Goal: Information Seeking & Learning: Learn about a topic

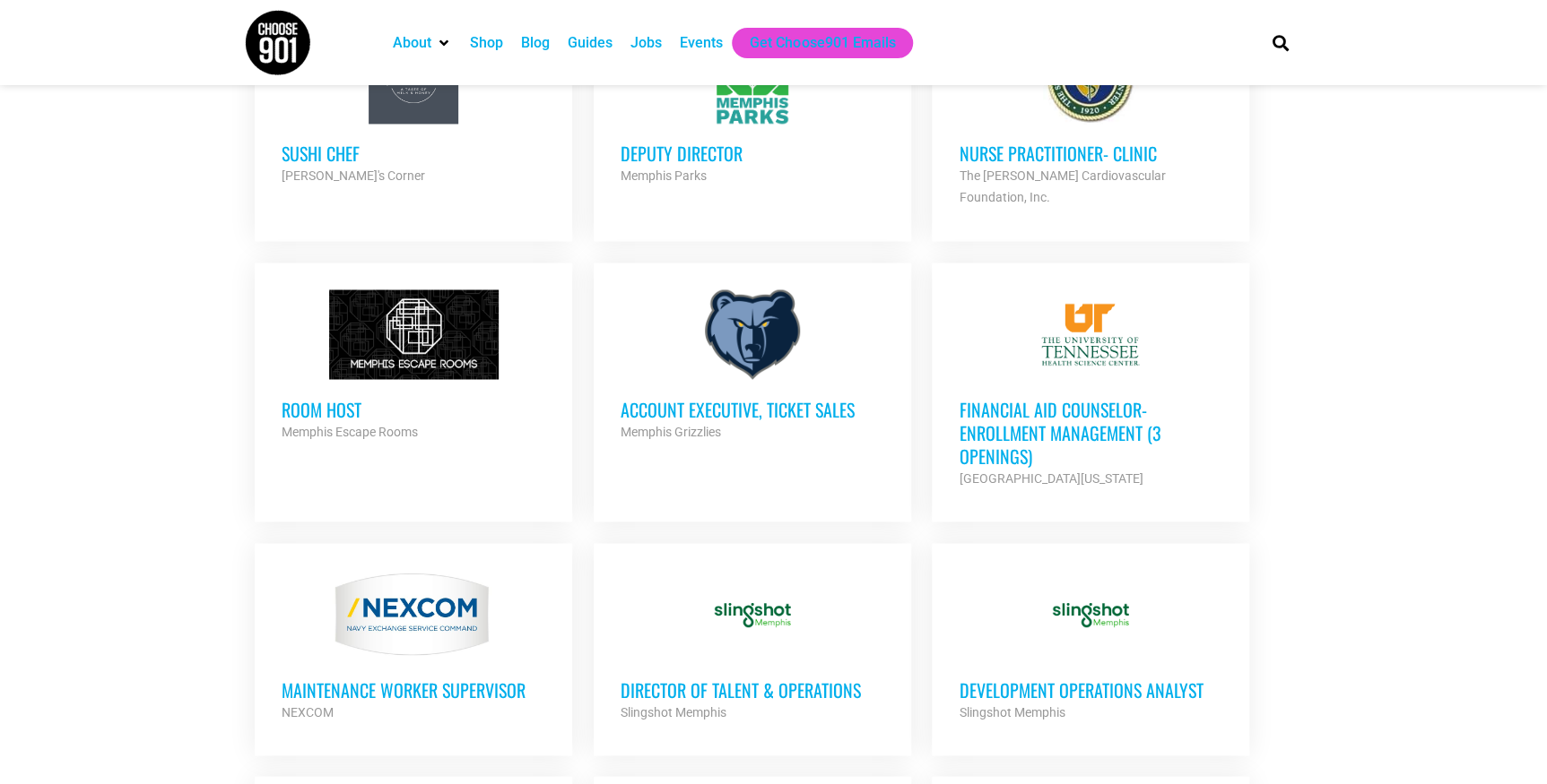
scroll to position [1358, 0]
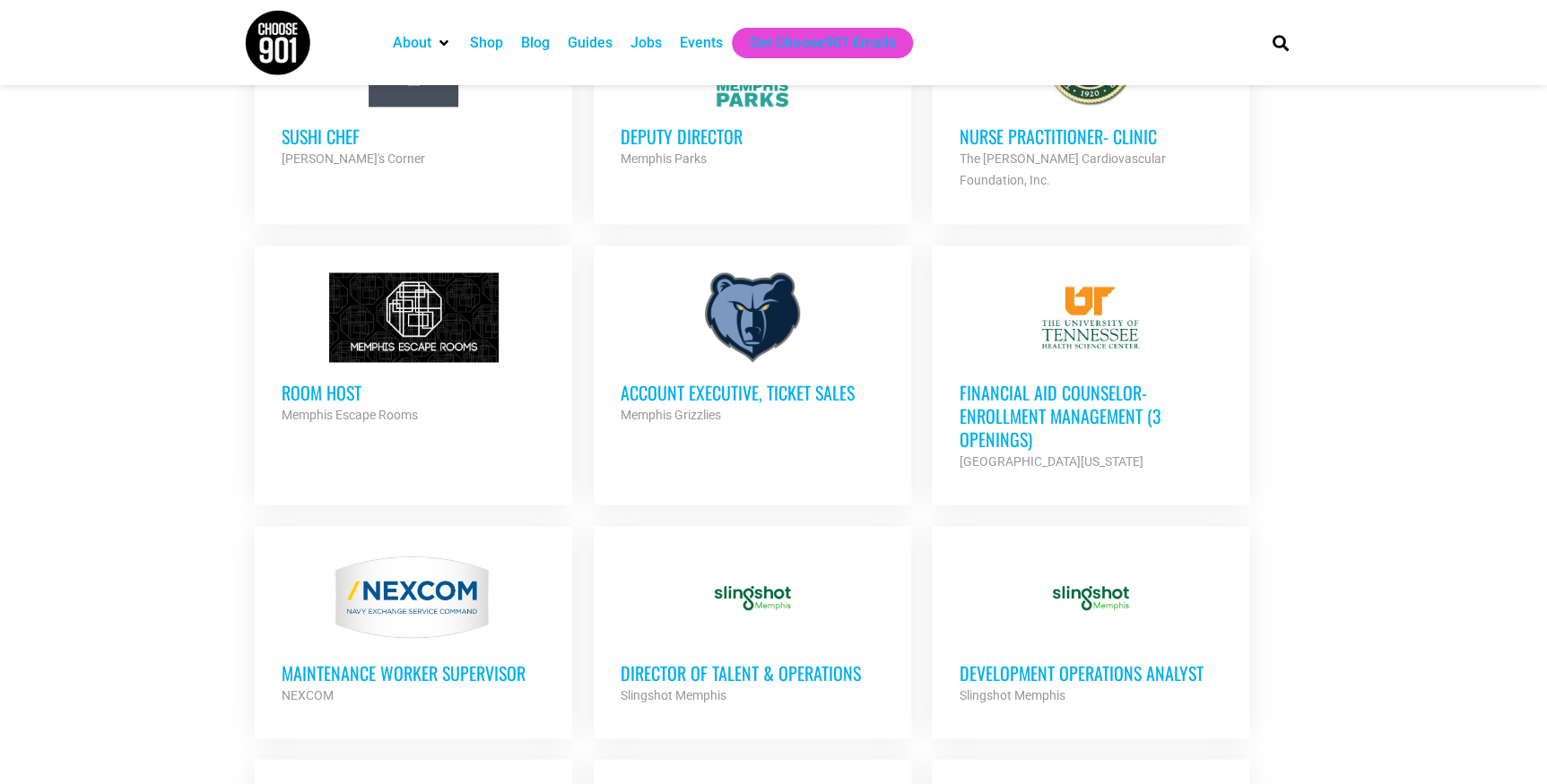
click at [381, 362] on div at bounding box center [413, 317] width 263 height 90
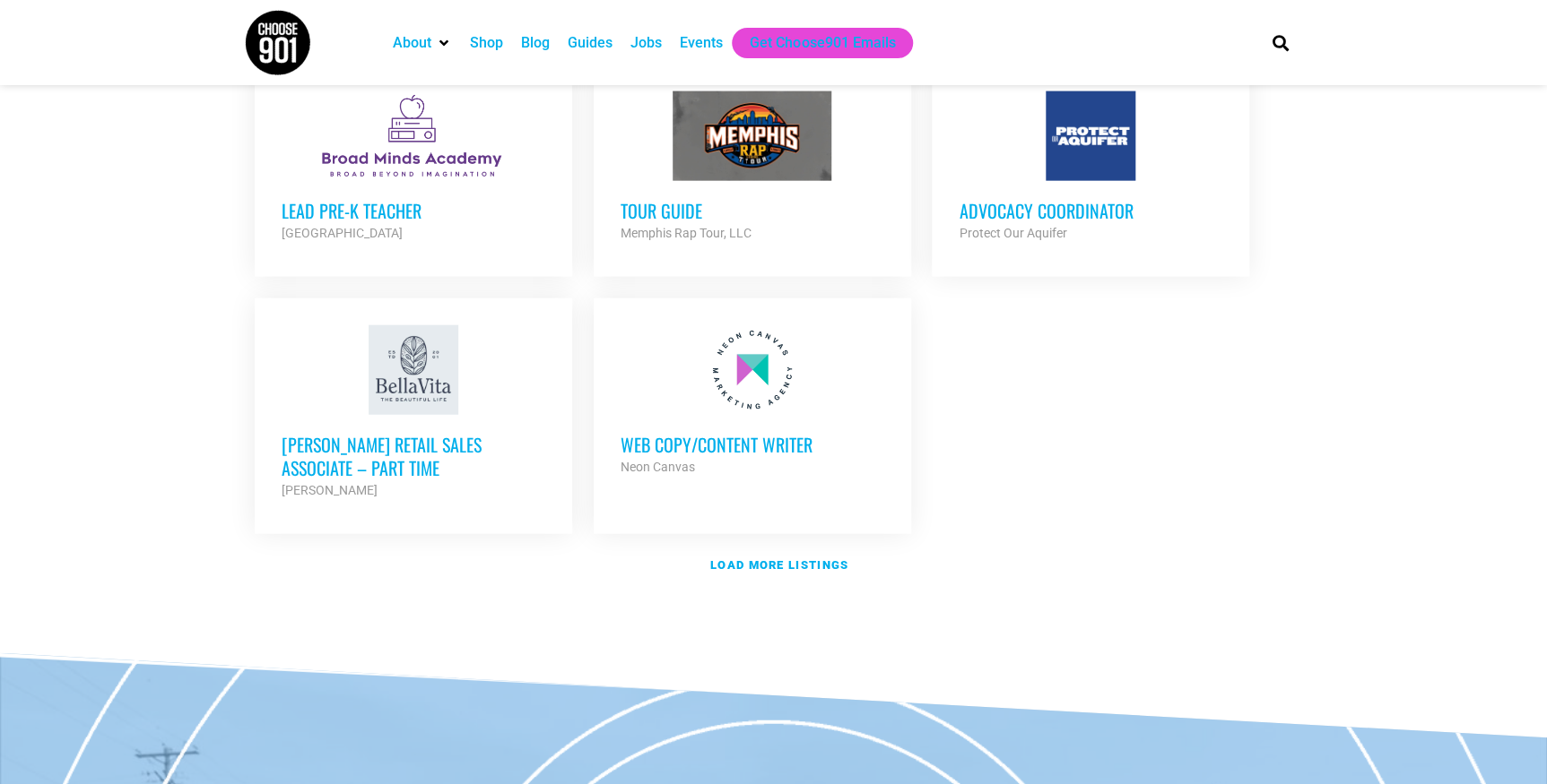
scroll to position [2053, 0]
click at [806, 572] on strong "Load more listings" at bounding box center [779, 565] width 138 height 14
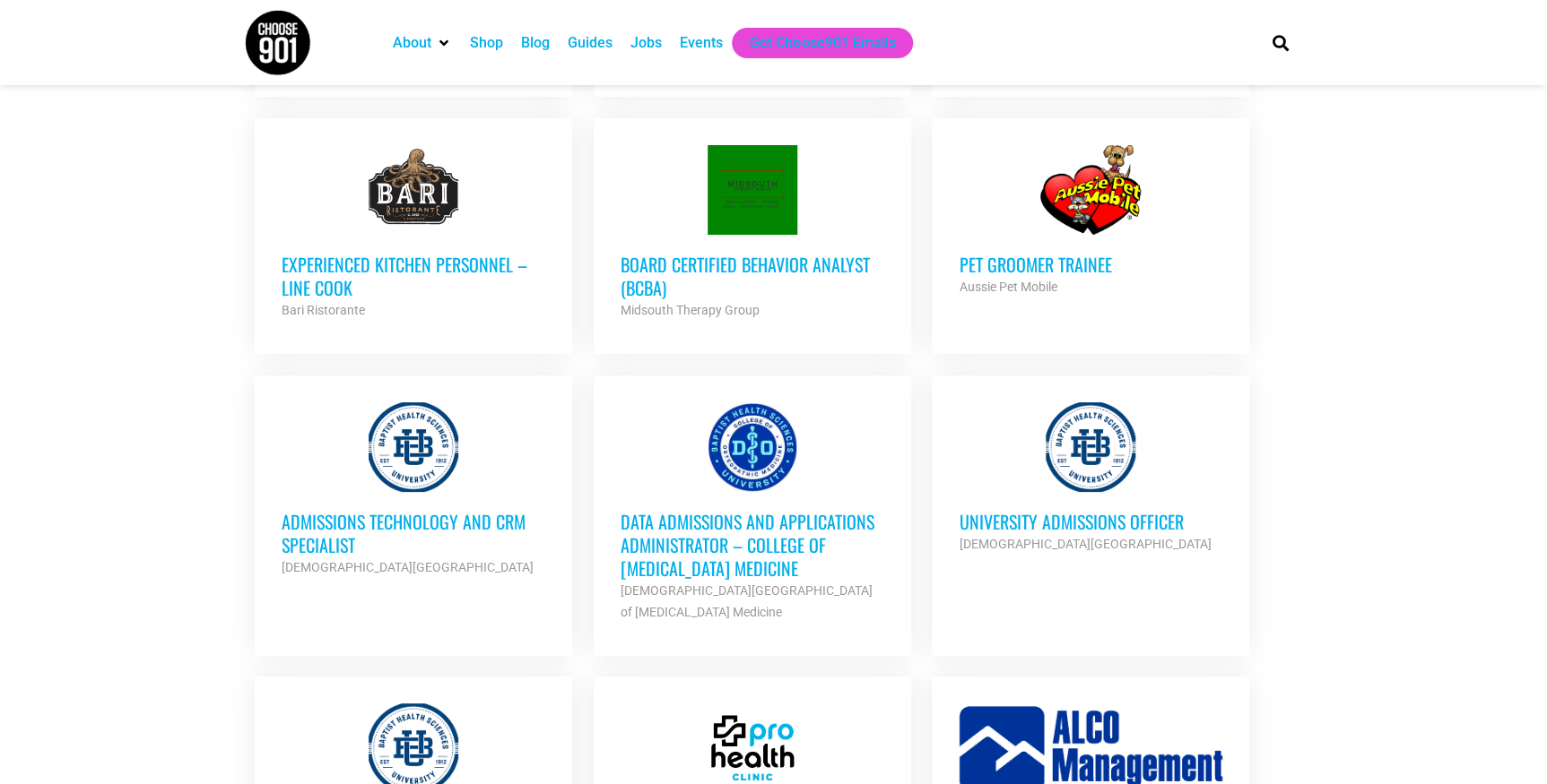
scroll to position [3293, 0]
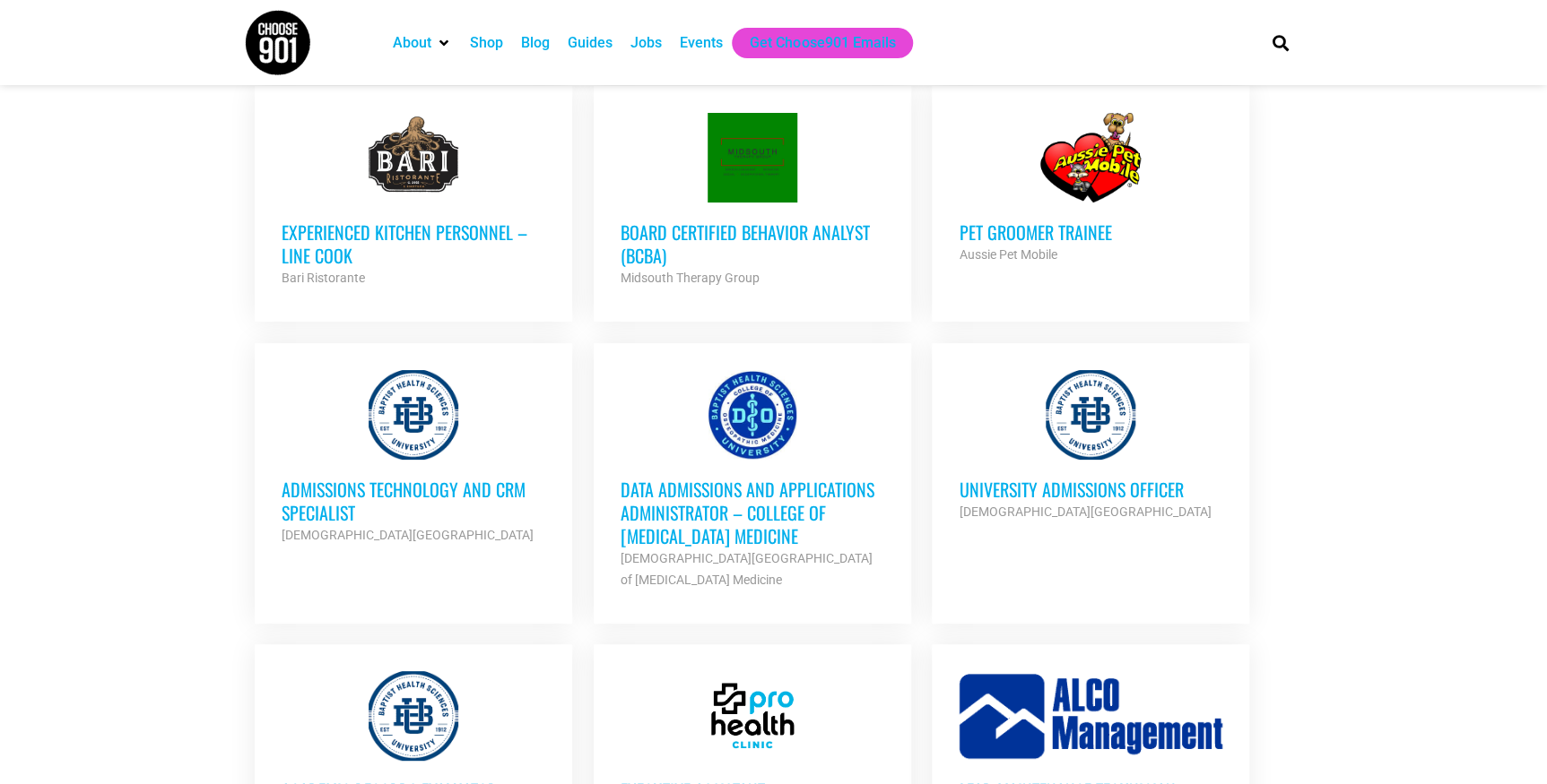
click at [1034, 244] on h3 "Pet Groomer Trainee" at bounding box center [1091, 232] width 263 height 24
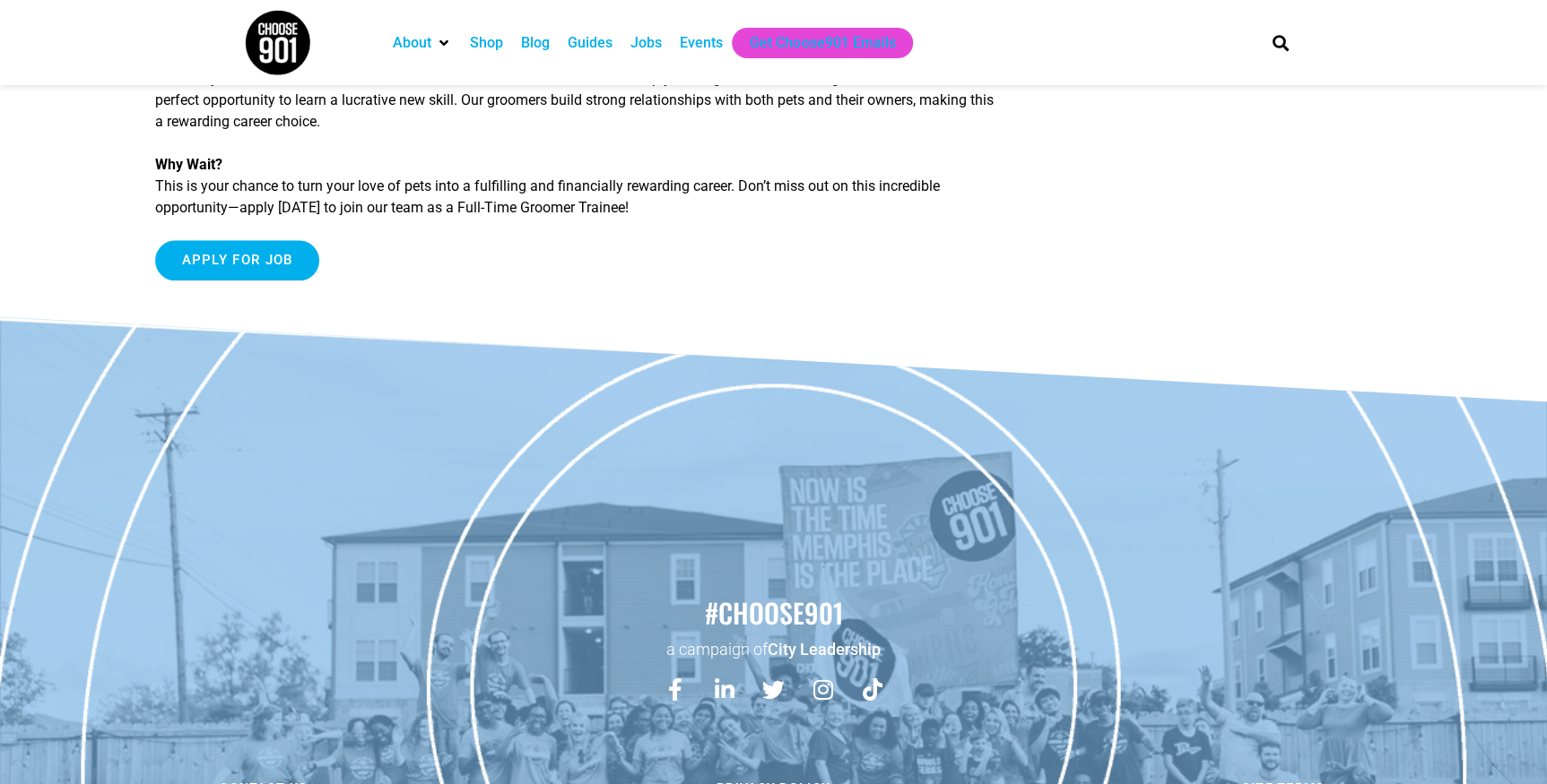
scroll to position [1141, 0]
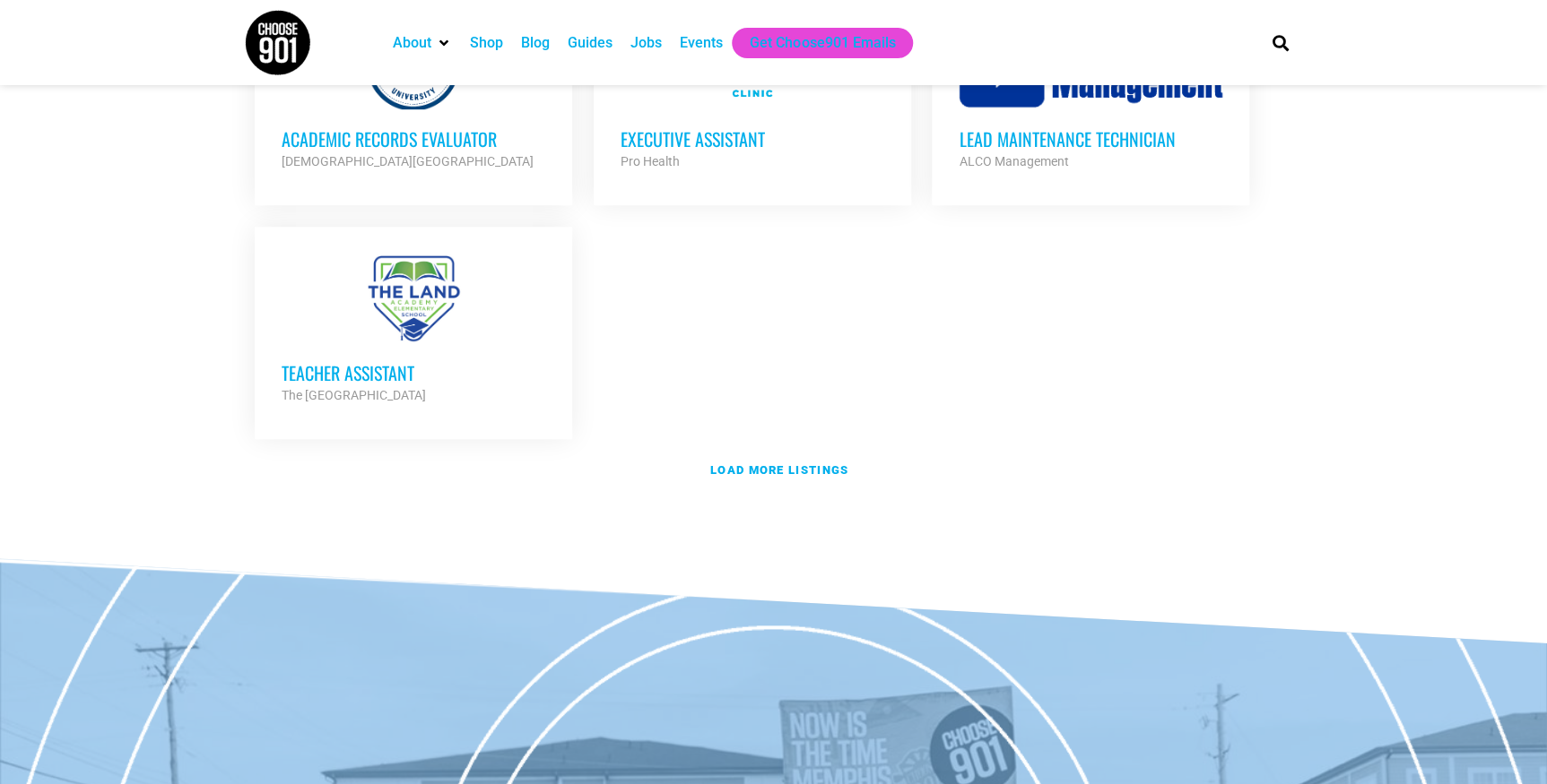
scroll to position [3989, 0]
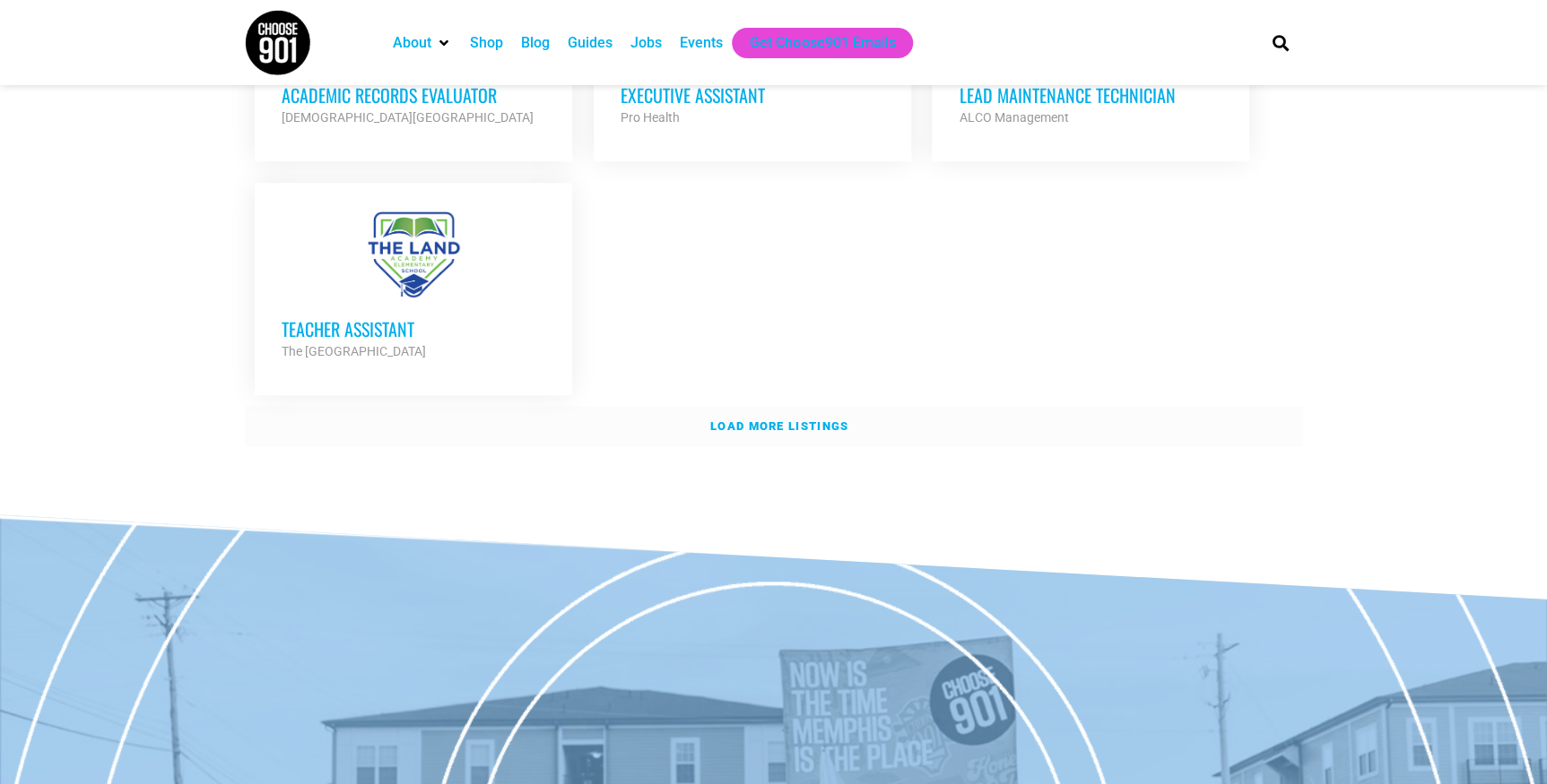
click at [784, 433] on strong "Load more listings" at bounding box center [779, 426] width 138 height 14
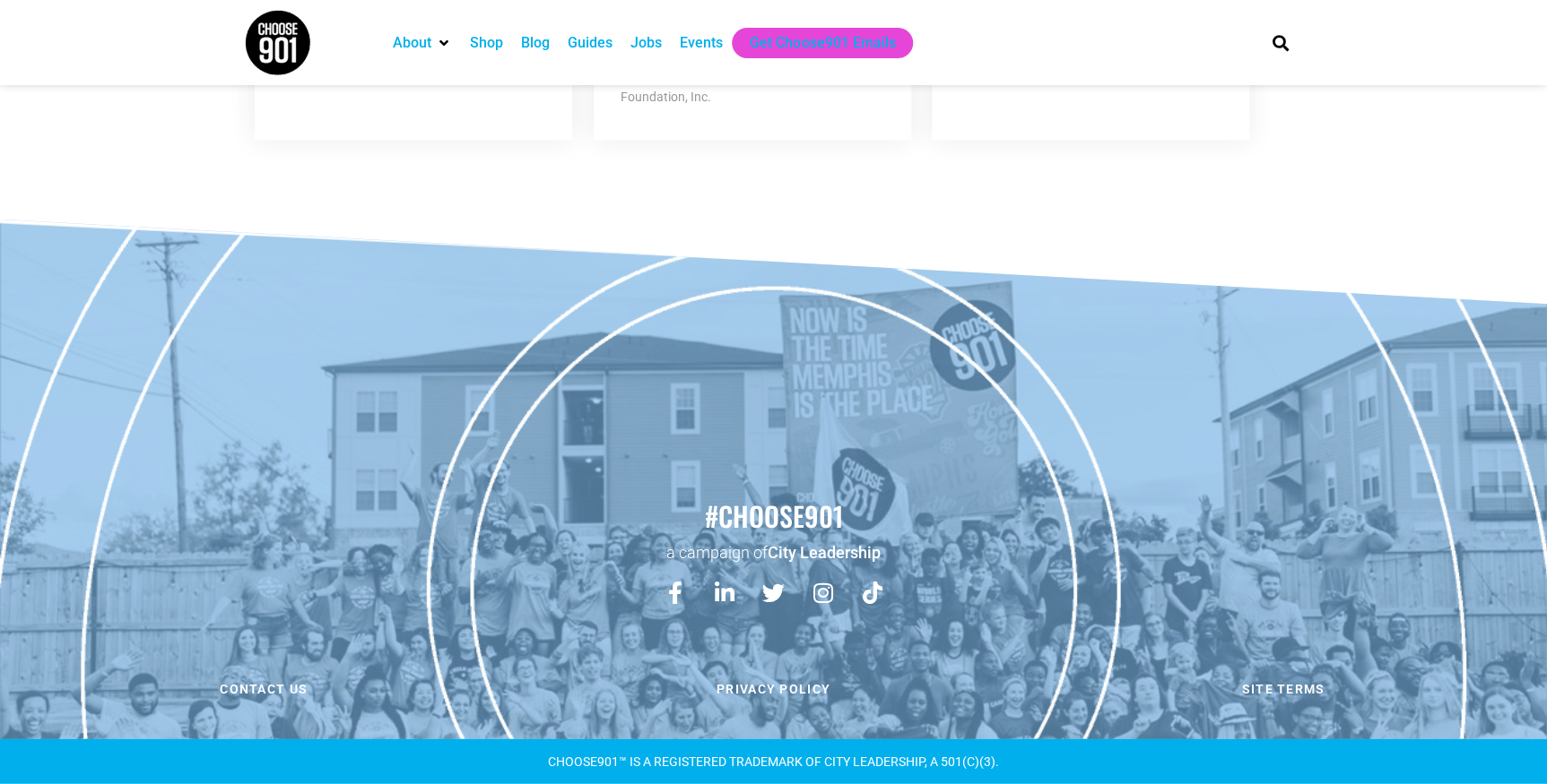
scroll to position [5434, 0]
